Goal: Task Accomplishment & Management: Complete application form

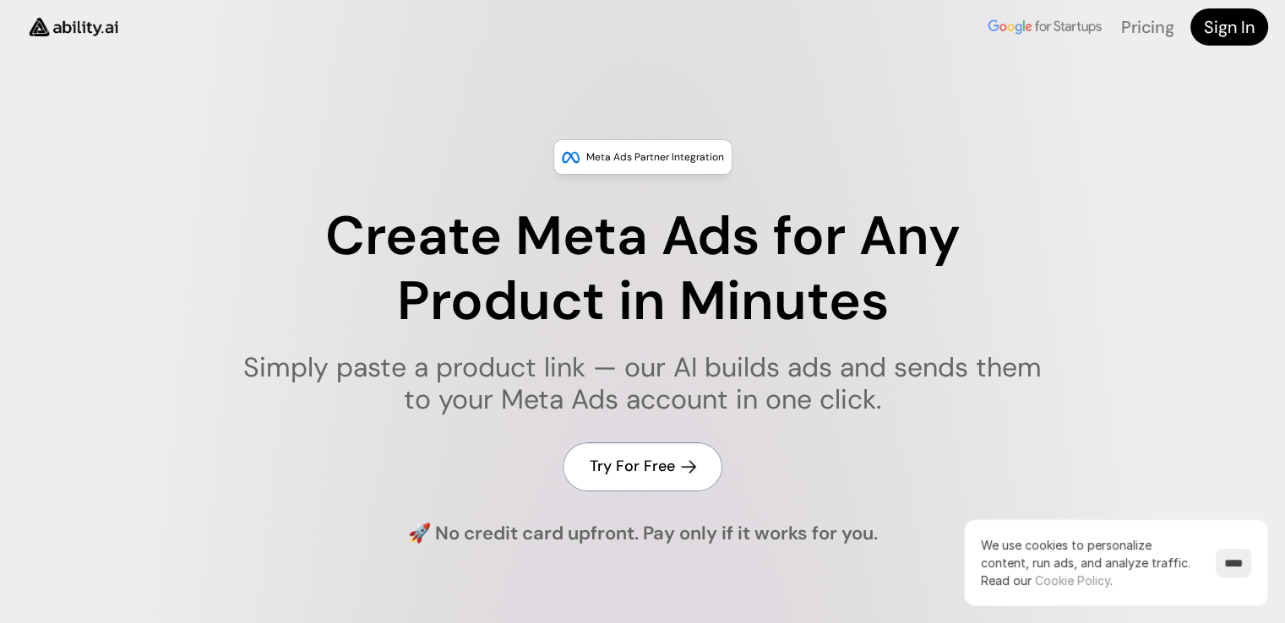
click at [619, 459] on h4 "Try For Free" at bounding box center [631, 466] width 85 height 21
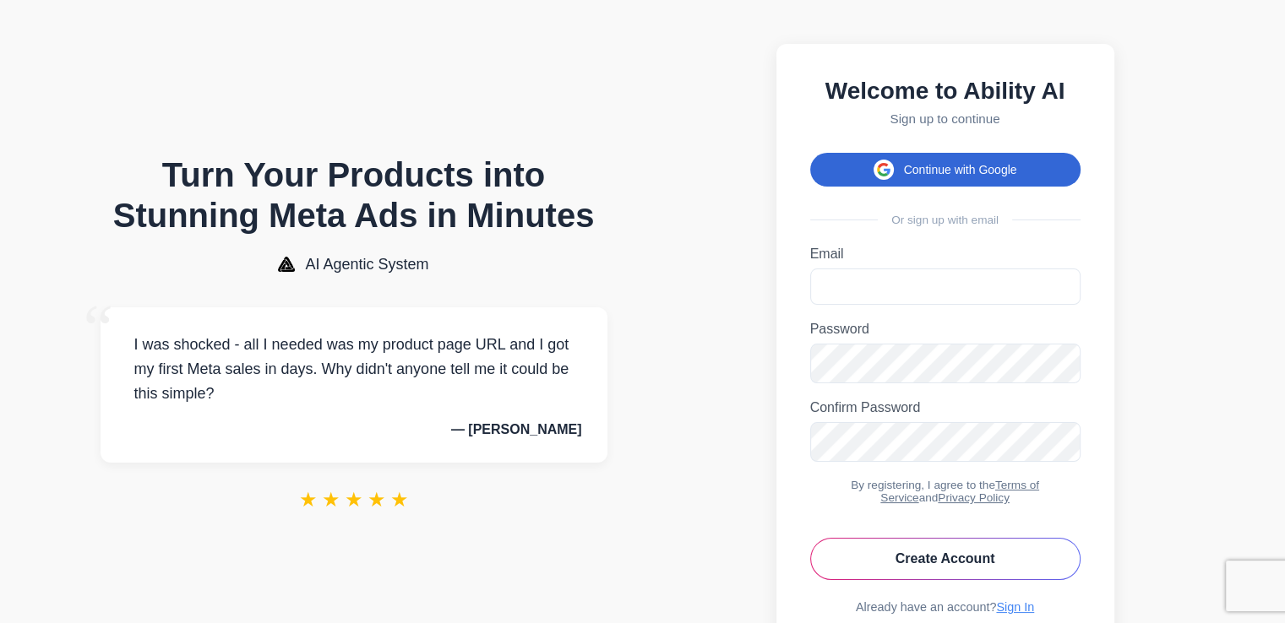
click at [928, 171] on button "Continue with Google" at bounding box center [945, 170] width 270 height 34
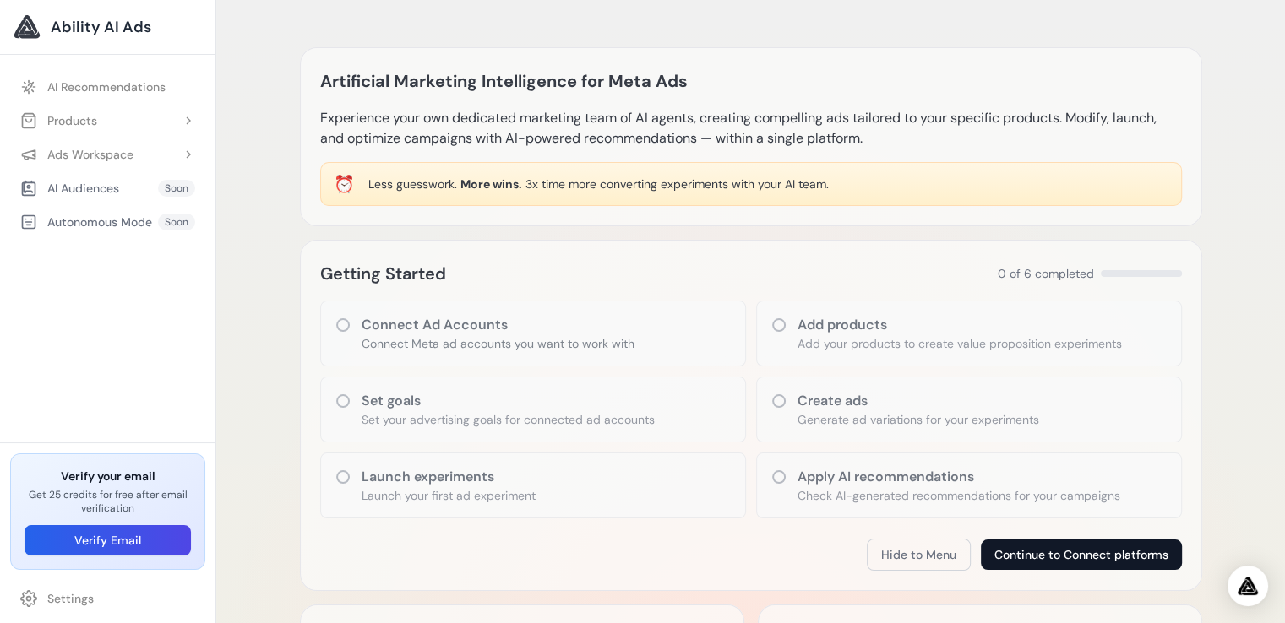
click at [1063, 547] on button "Continue to Connect platforms" at bounding box center [1081, 555] width 201 height 30
